Goal: Transaction & Acquisition: Purchase product/service

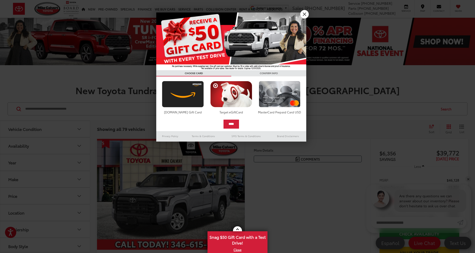
click at [305, 13] on link "X" at bounding box center [305, 14] width 9 height 9
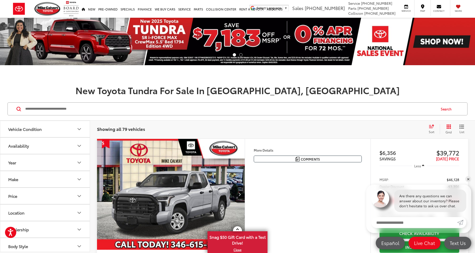
click at [79, 165] on icon "Year" at bounding box center [79, 163] width 6 height 6
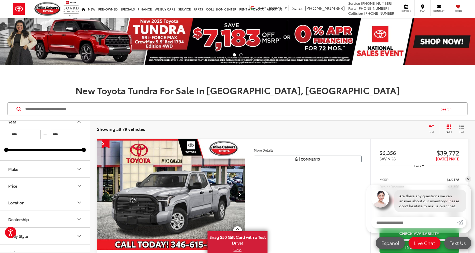
scroll to position [42, 0]
click at [76, 166] on button "Make" at bounding box center [45, 168] width 90 height 16
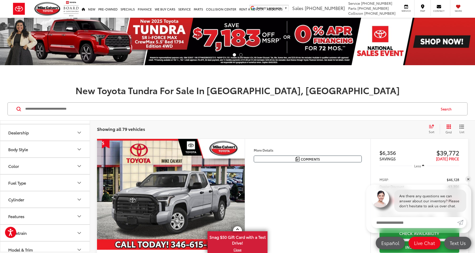
scroll to position [151, 0]
click at [78, 166] on icon "Color" at bounding box center [79, 163] width 6 height 6
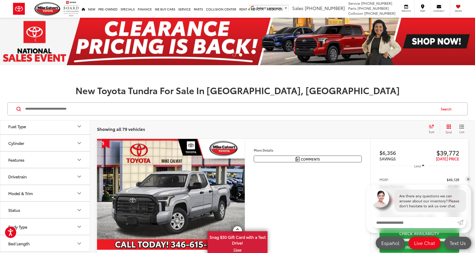
scroll to position [313, 0]
click at [79, 194] on icon "Model & Trim" at bounding box center [79, 194] width 3 height 2
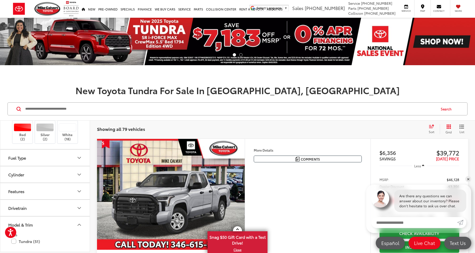
scroll to position [0, 0]
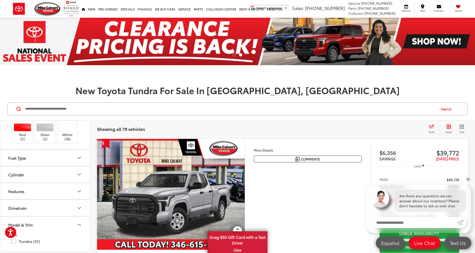
click at [432, 125] on icon "Select sort value" at bounding box center [432, 127] width 6 height 4
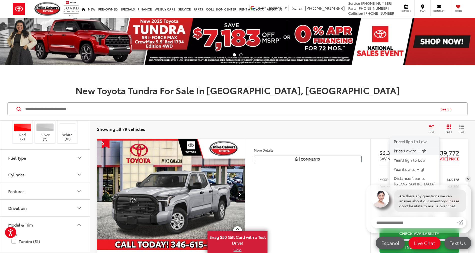
click at [415, 140] on span "High to Low" at bounding box center [415, 142] width 23 height 6
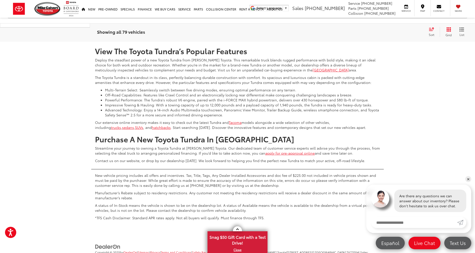
scroll to position [2226, 0]
click at [375, 31] on link "2" at bounding box center [379, 26] width 8 height 9
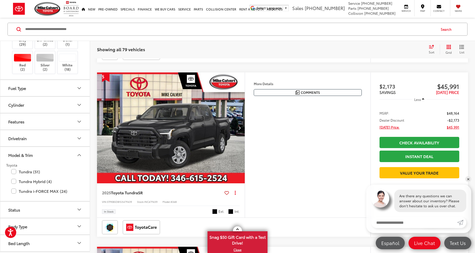
scroll to position [1840, 0]
